Goal: Information Seeking & Learning: Learn about a topic

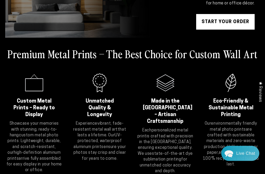
scroll to position [89, 0]
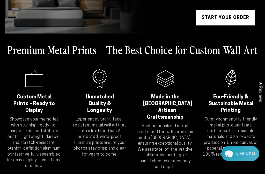
click at [32, 88] on icon ".cls-1{fill:#3a56a6;}" at bounding box center [34, 78] width 21 height 21
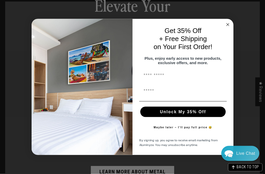
scroll to position [270, 0]
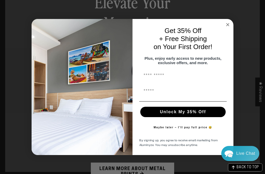
click at [191, 80] on input "First Name" at bounding box center [183, 75] width 88 height 10
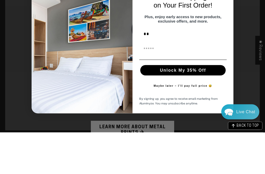
type input "*"
type input "********"
click at [163, 85] on input "First Name" at bounding box center [183, 90] width 88 height 10
type input "**********"
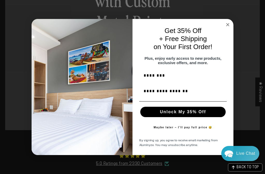
click at [155, 117] on button "Unlock My 35% Off" at bounding box center [182, 111] width 85 height 10
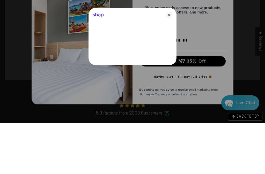
scroll to position [362, 0]
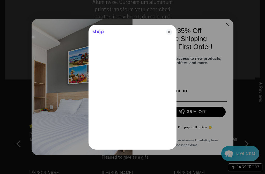
click at [168, 35] on icon "Close" at bounding box center [169, 32] width 6 height 6
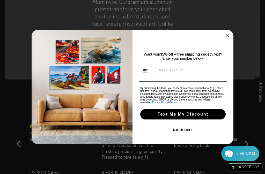
click at [198, 76] on input "Phone Number" at bounding box center [191, 71] width 69 height 10
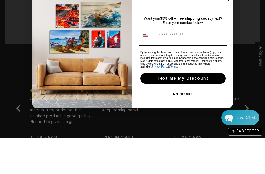
type input "**********"
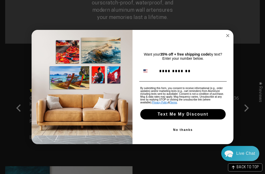
click at [219, 119] on button "Text Me My Discount" at bounding box center [182, 114] width 85 height 10
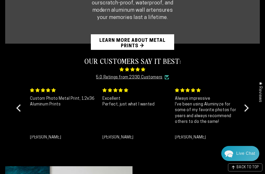
click at [245, 171] on div "BACK TO TOP" at bounding box center [245, 167] width 34 height 8
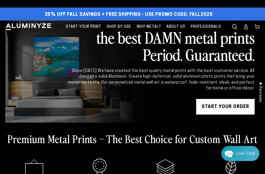
click at [236, 104] on link "START YOUR Order" at bounding box center [225, 107] width 59 height 16
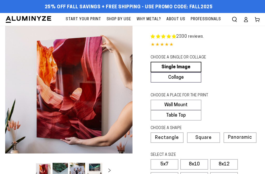
scroll to position [5, 0]
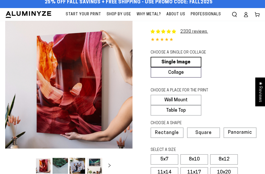
select select "**********"
click at [166, 68] on link "Collage" at bounding box center [176, 72] width 51 height 10
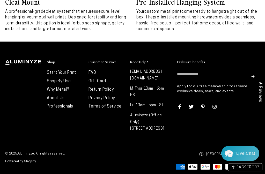
scroll to position [1771, 0]
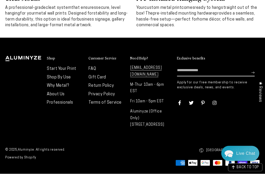
click at [95, 71] on link "FAQ" at bounding box center [93, 69] width 8 height 4
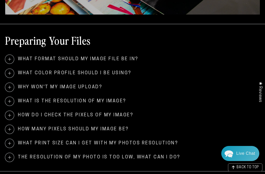
scroll to position [126, 0]
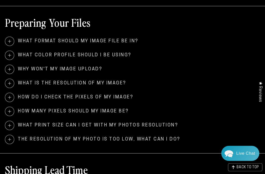
click at [31, 81] on span "What is the resolution of my image?" at bounding box center [132, 83] width 255 height 9
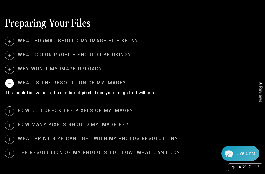
click at [22, 110] on span "How do I check the pixels of my image?" at bounding box center [132, 110] width 255 height 9
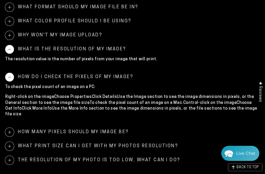
scroll to position [173, 0]
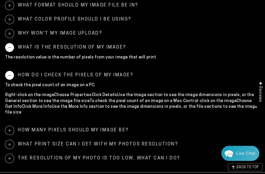
click at [33, 140] on span "What print size can I get with my photos resolution?" at bounding box center [132, 144] width 255 height 9
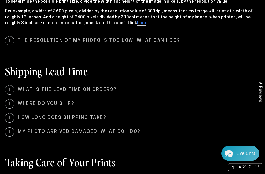
click at [20, 85] on span "What is the lead time on orders?" at bounding box center [132, 89] width 255 height 9
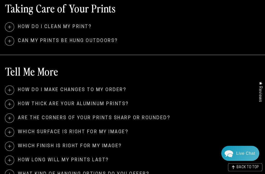
scroll to position [504, 0]
click at [2, 93] on div "Tell Me More How do I make changes to my order? If your order hasn’t been proce…" at bounding box center [132, 128] width 265 height 128
click at [30, 37] on span "Can my prints be hung outdoors?" at bounding box center [132, 41] width 255 height 9
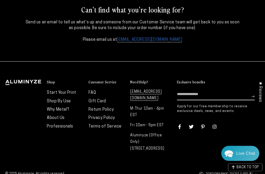
scroll to position [673, 0]
